Goal: Learn about a topic

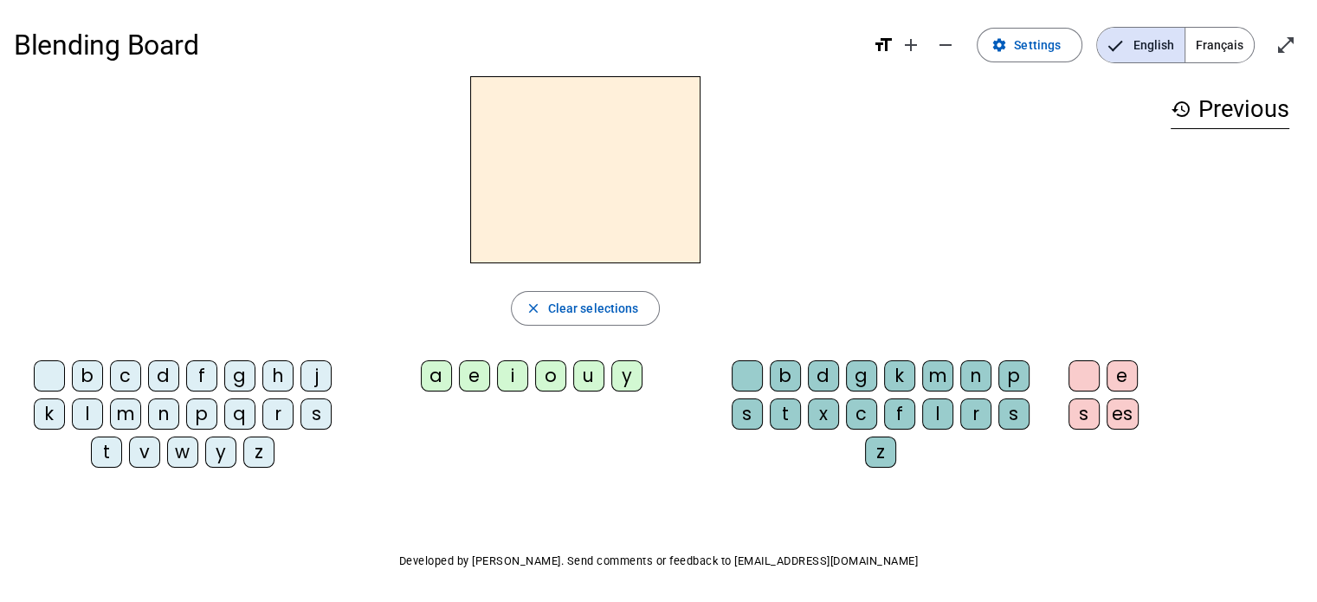
select select "*******"
click at [130, 416] on div "m" at bounding box center [125, 413] width 31 height 31
click at [551, 381] on div "o" at bounding box center [550, 375] width 31 height 31
click at [793, 410] on div "t" at bounding box center [785, 413] width 31 height 31
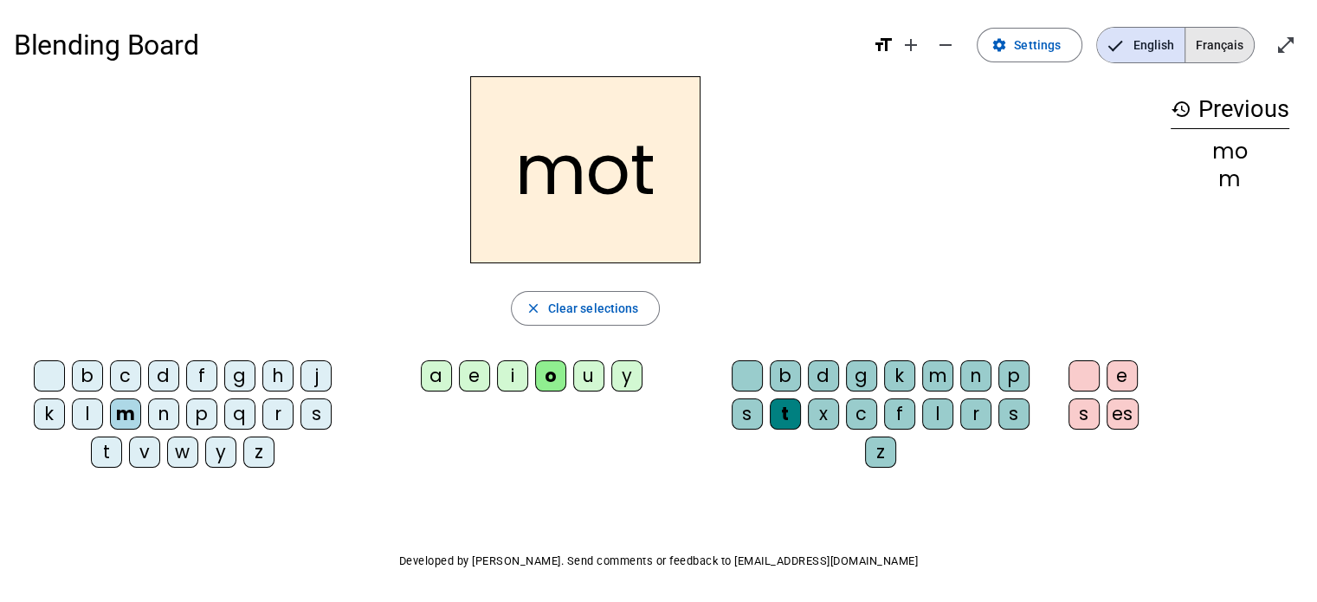
click at [1223, 41] on span "Français" at bounding box center [1219, 45] width 68 height 35
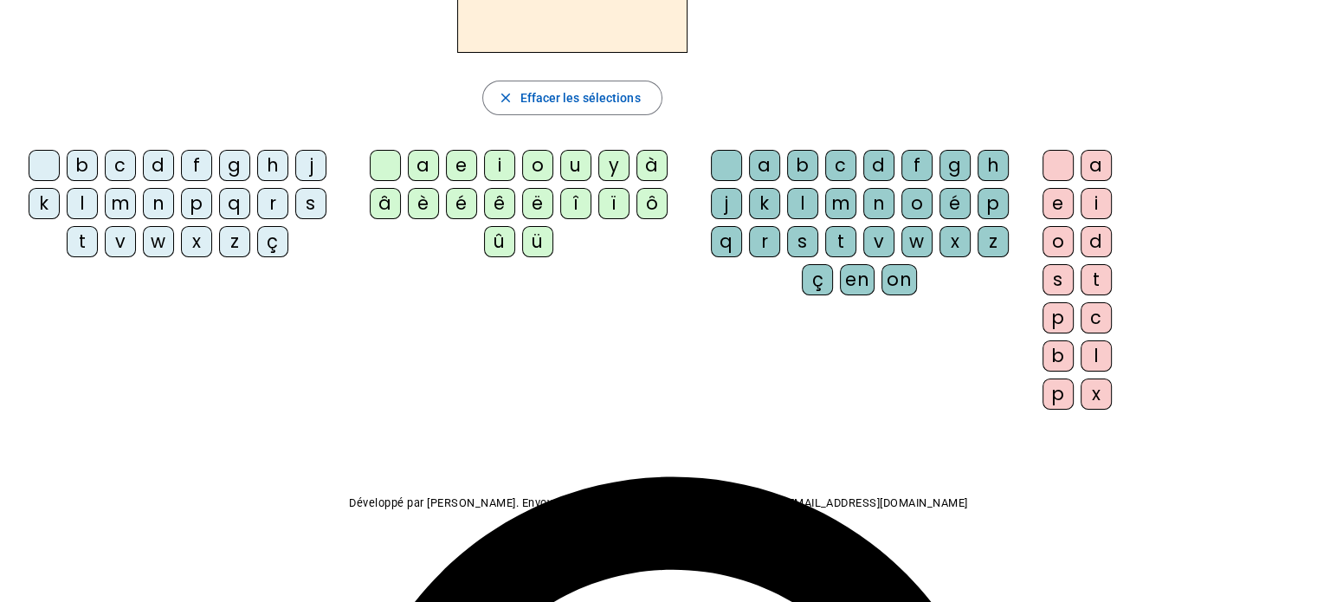
scroll to position [0, 0]
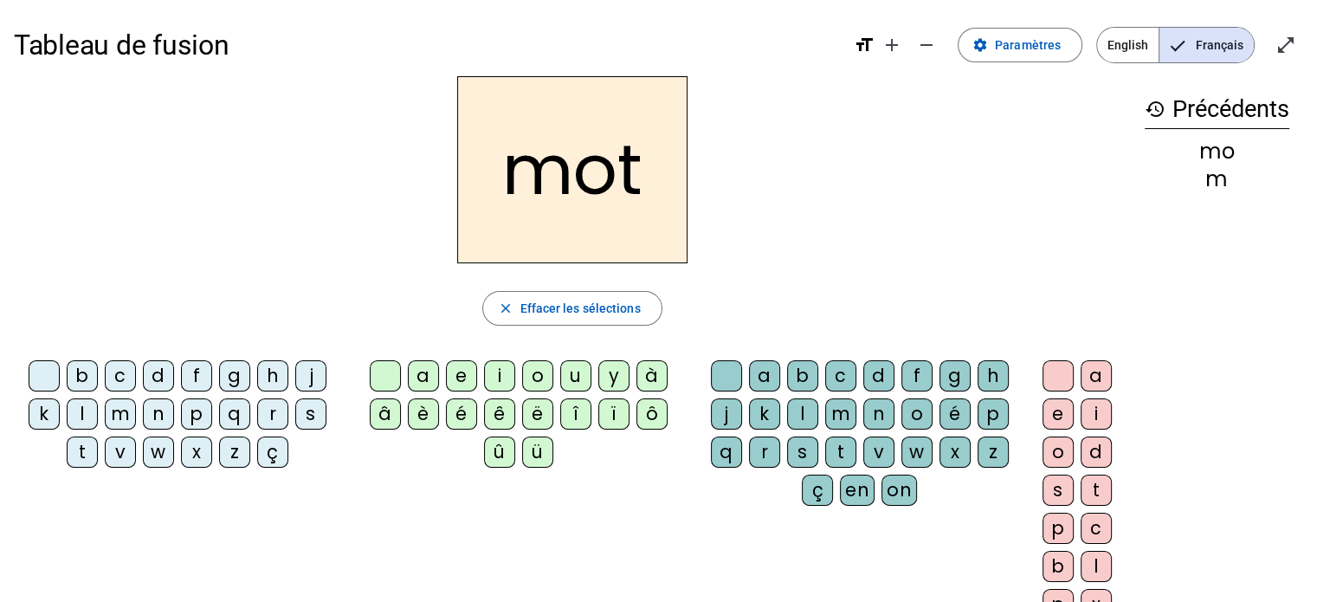
click at [592, 210] on h2 "mot" at bounding box center [572, 169] width 230 height 187
click at [121, 411] on div "m" at bounding box center [120, 413] width 31 height 31
click at [633, 311] on span "Effacer les sélections" at bounding box center [579, 308] width 120 height 21
click at [929, 48] on mat-icon "remove" at bounding box center [926, 45] width 21 height 21
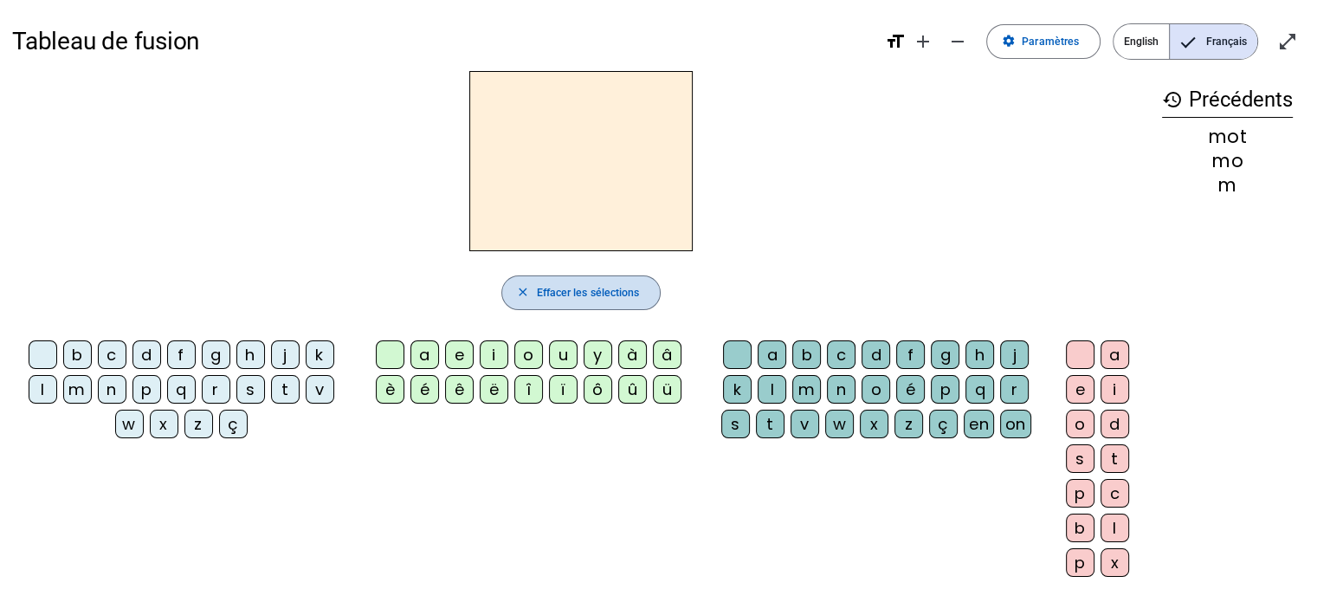
click at [634, 287] on span "Effacer les sélections" at bounding box center [587, 293] width 103 height 18
click at [1232, 189] on div "m" at bounding box center [1227, 185] width 131 height 18
click at [903, 40] on mat-icon "format_size" at bounding box center [894, 41] width 21 height 21
click at [895, 42] on mat-icon "format_size" at bounding box center [894, 41] width 21 height 21
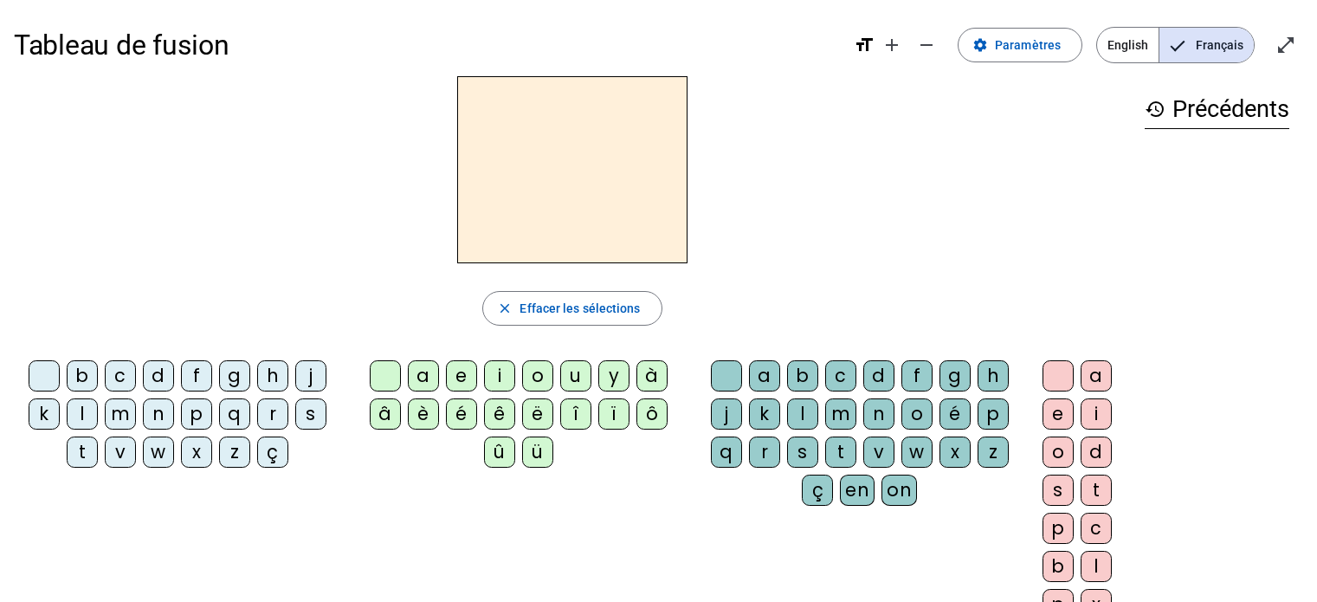
select select "*******"
